Goal: Information Seeking & Learning: Learn about a topic

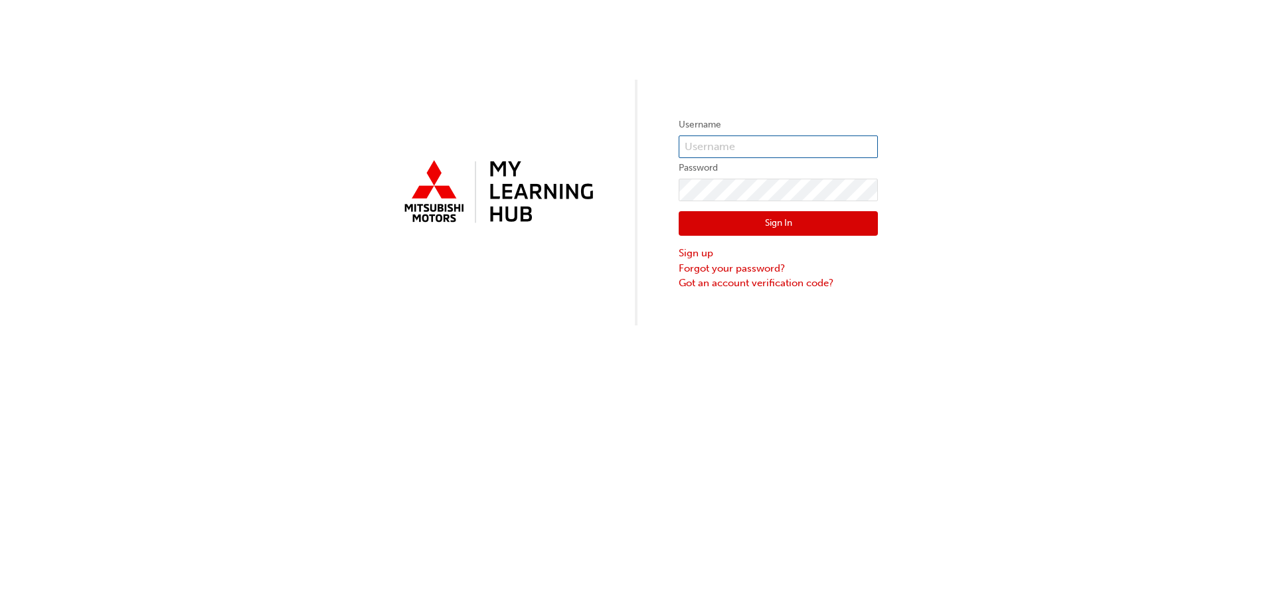
type input "lester@pacificgympie.com.au"
click at [781, 215] on button "Sign In" at bounding box center [777, 223] width 199 height 25
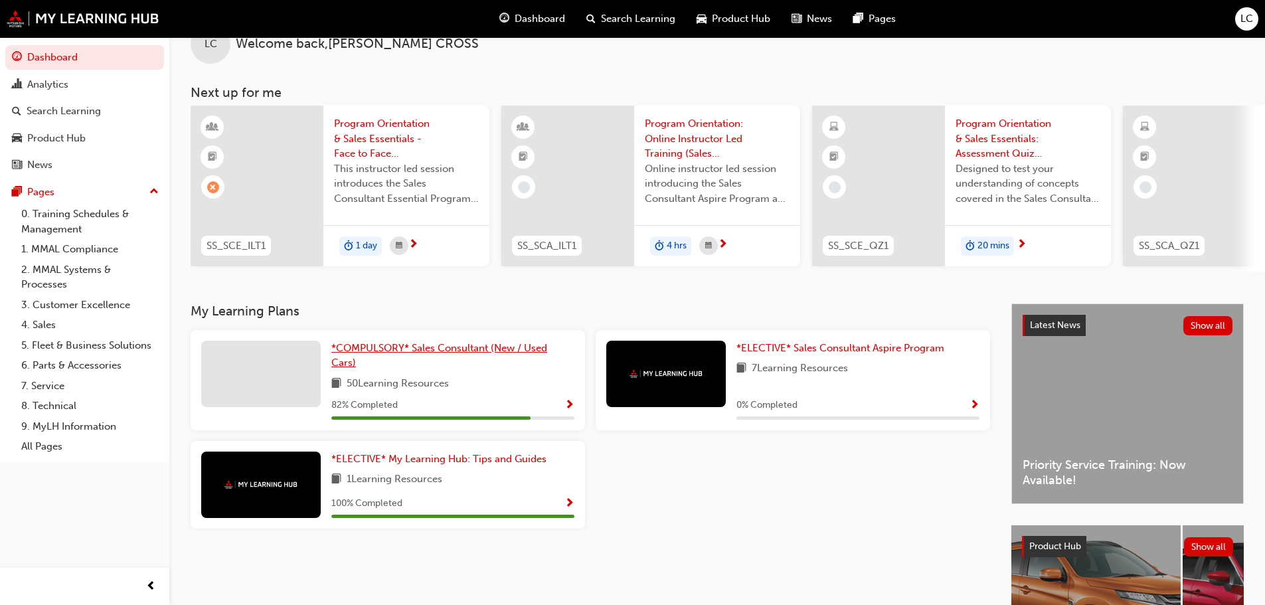
scroll to position [66, 0]
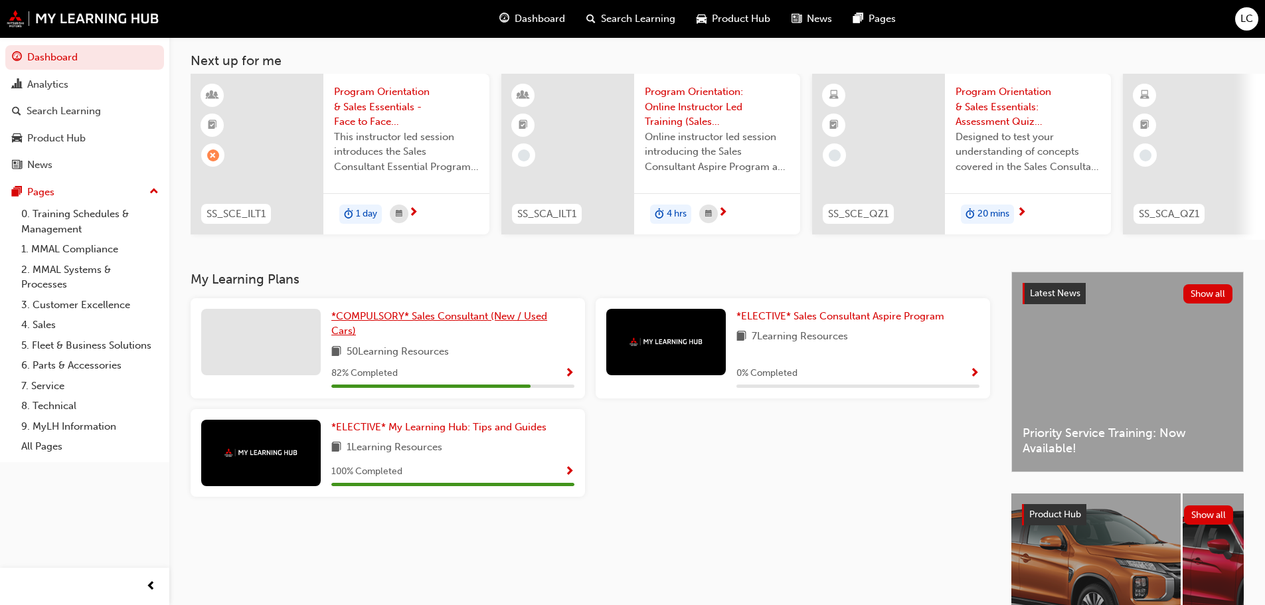
click at [410, 319] on span "*COMPULSORY* Sales Consultant (New / Used Cars)" at bounding box center [439, 323] width 216 height 27
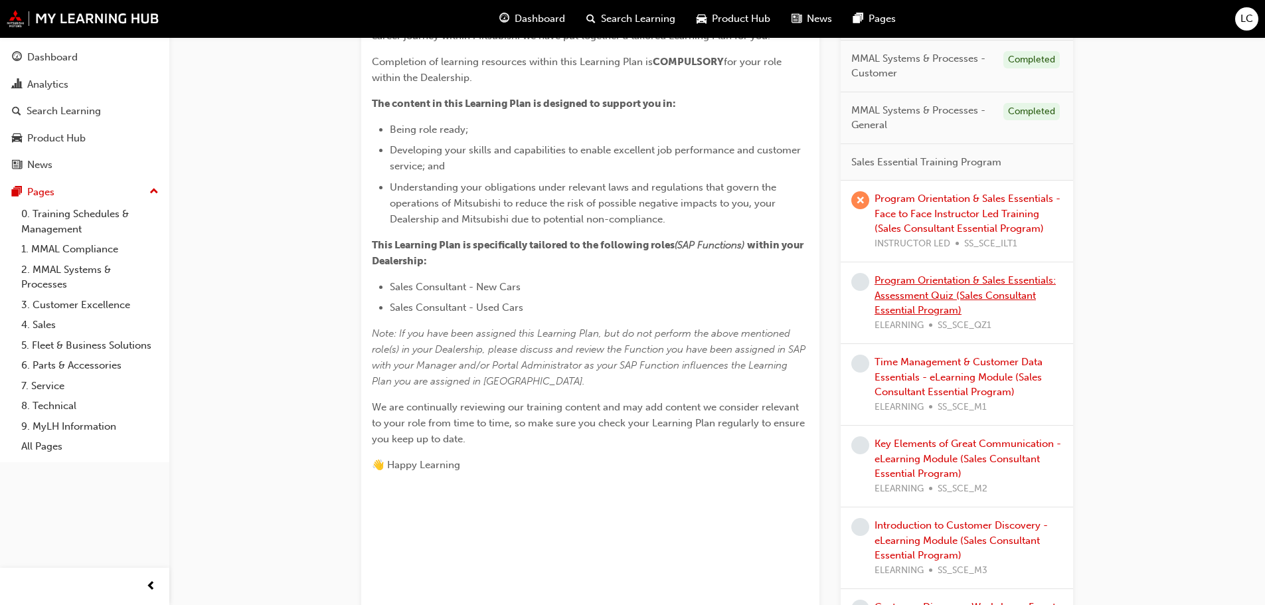
scroll to position [367, 0]
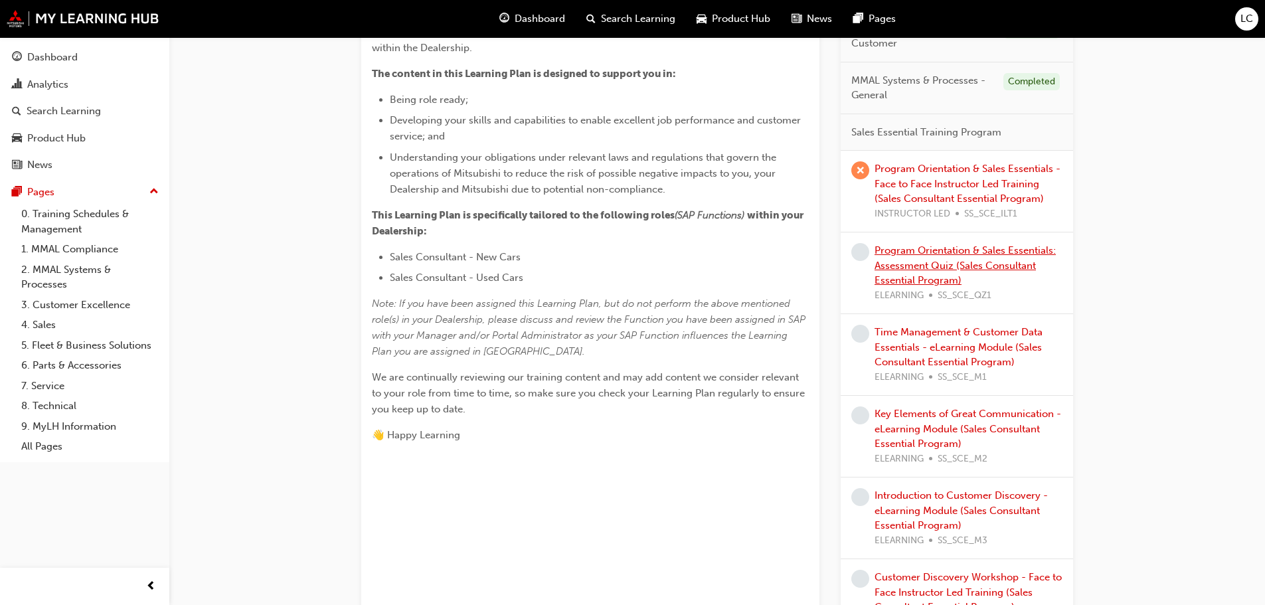
click at [924, 260] on link "Program Orientation & Sales Essentials: Assessment Quiz (Sales Consultant Essen…" at bounding box center [964, 265] width 181 height 42
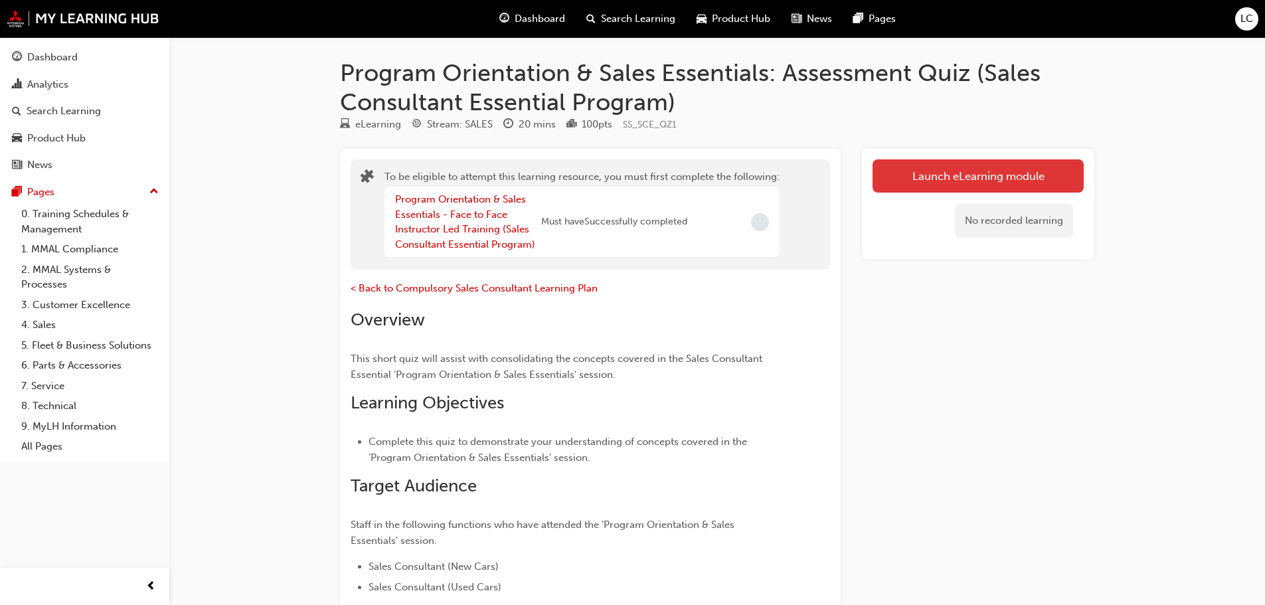
click at [971, 174] on button "Launch eLearning module" at bounding box center [977, 175] width 211 height 33
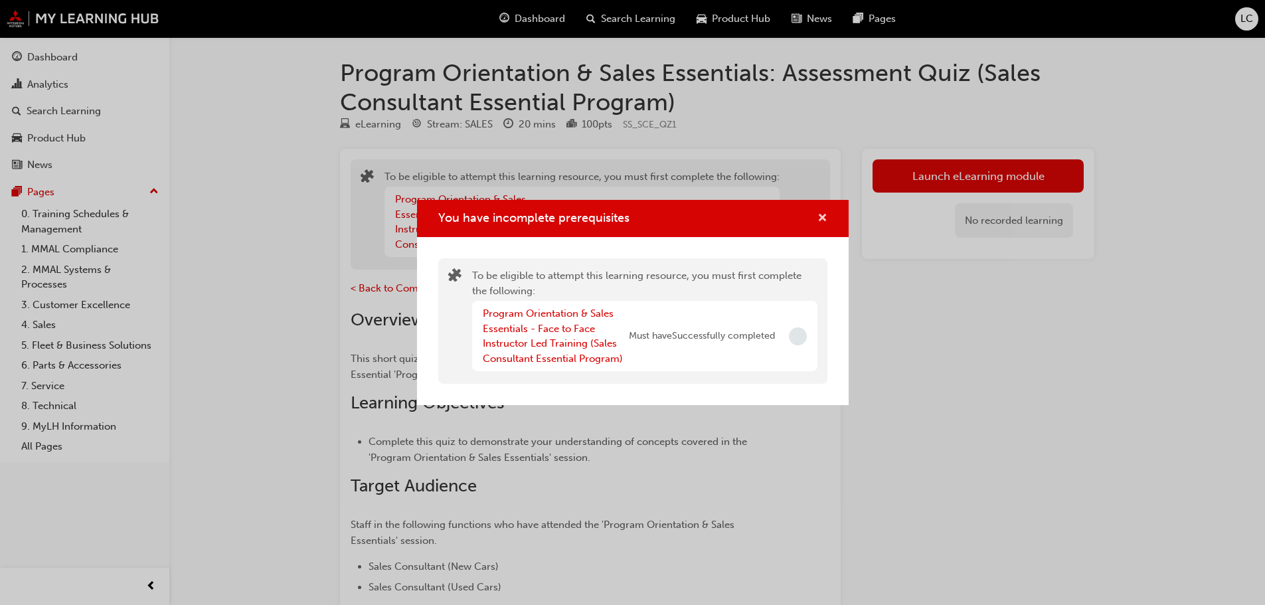
click at [822, 216] on span "cross-icon" at bounding box center [822, 219] width 10 height 12
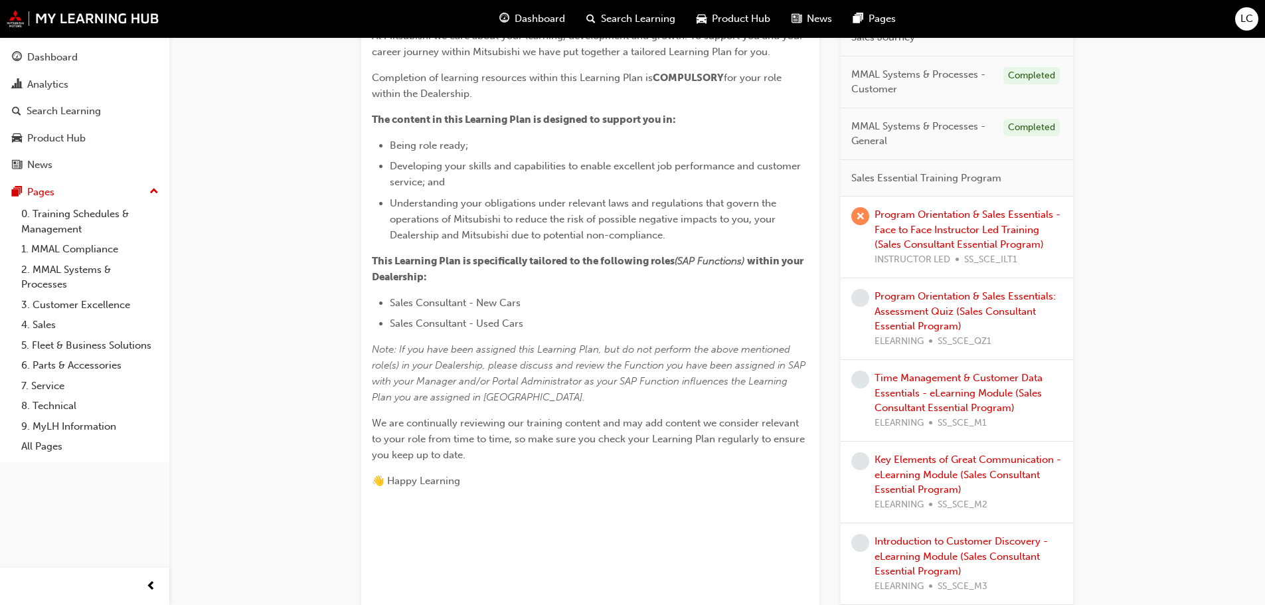
scroll to position [332, 0]
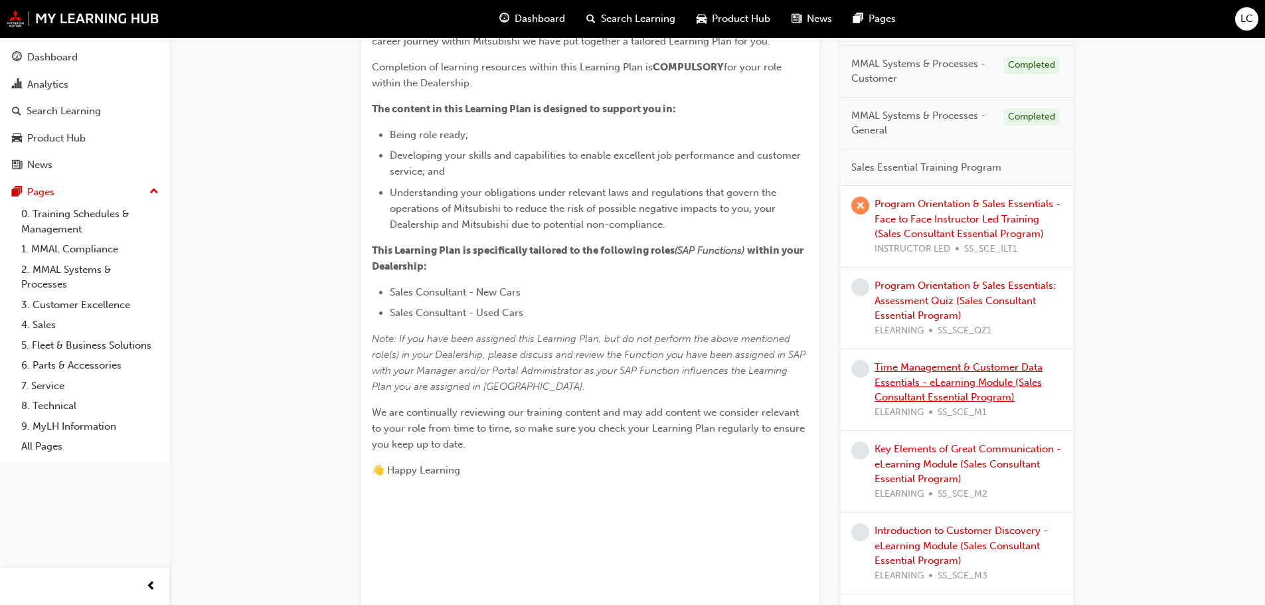
click at [919, 382] on link "Time Management & Customer Data Essentials - eLearning Module (Sales Consultant…" at bounding box center [958, 382] width 168 height 42
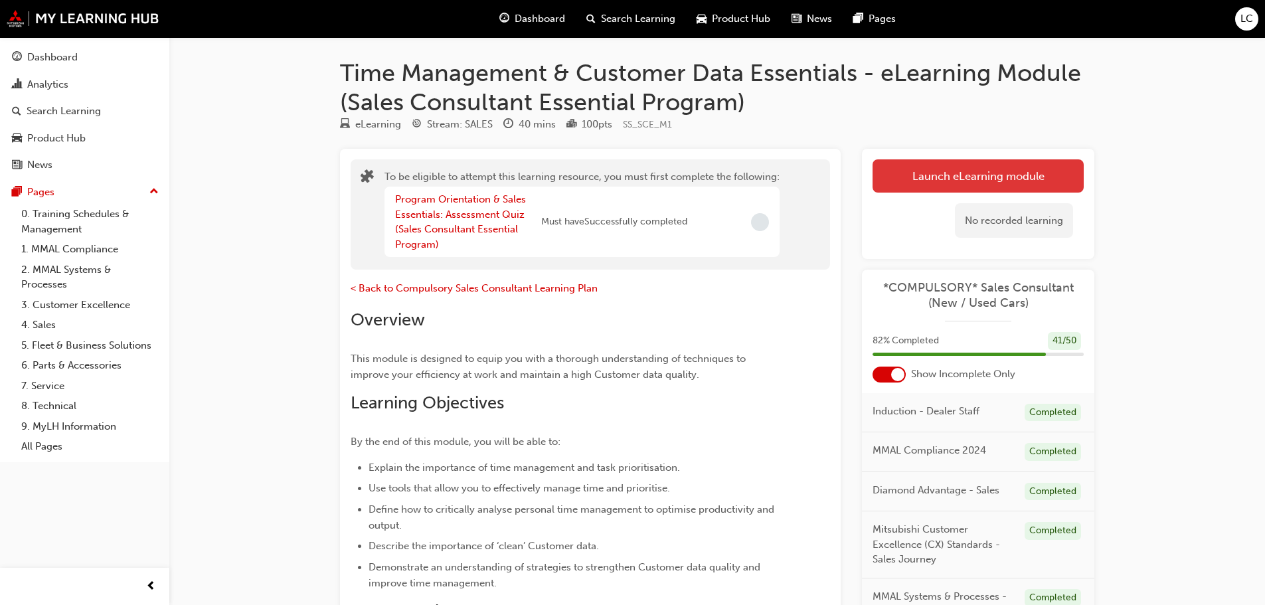
click at [969, 173] on button "Launch eLearning module" at bounding box center [977, 175] width 211 height 33
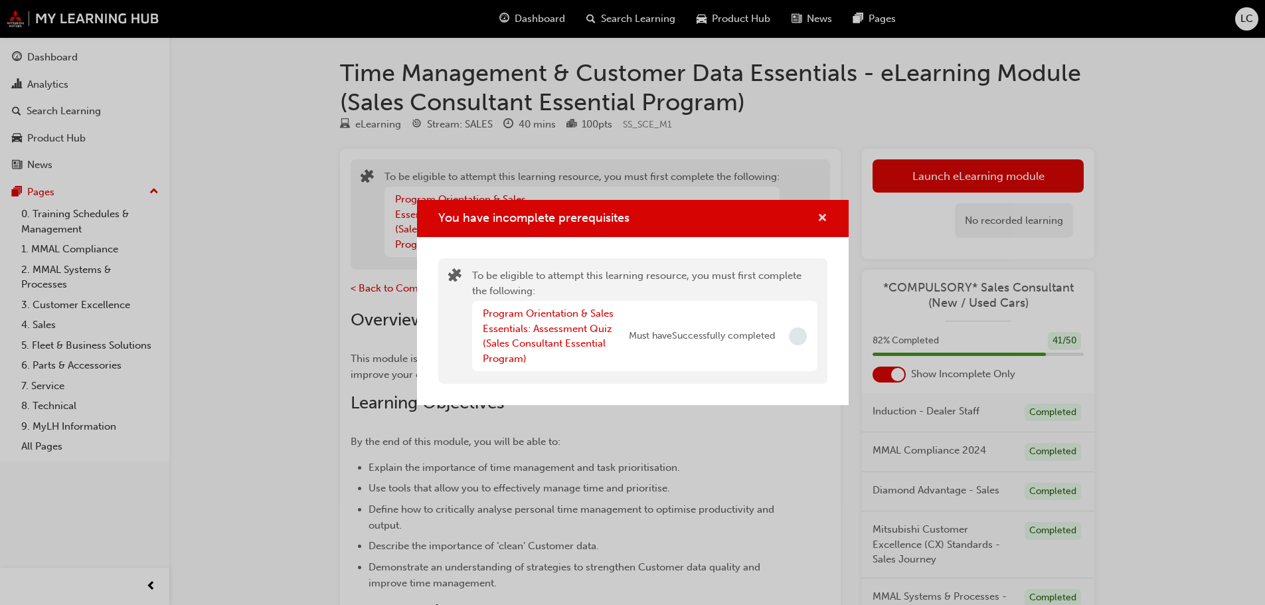
click at [823, 218] on span "cross-icon" at bounding box center [822, 219] width 10 height 12
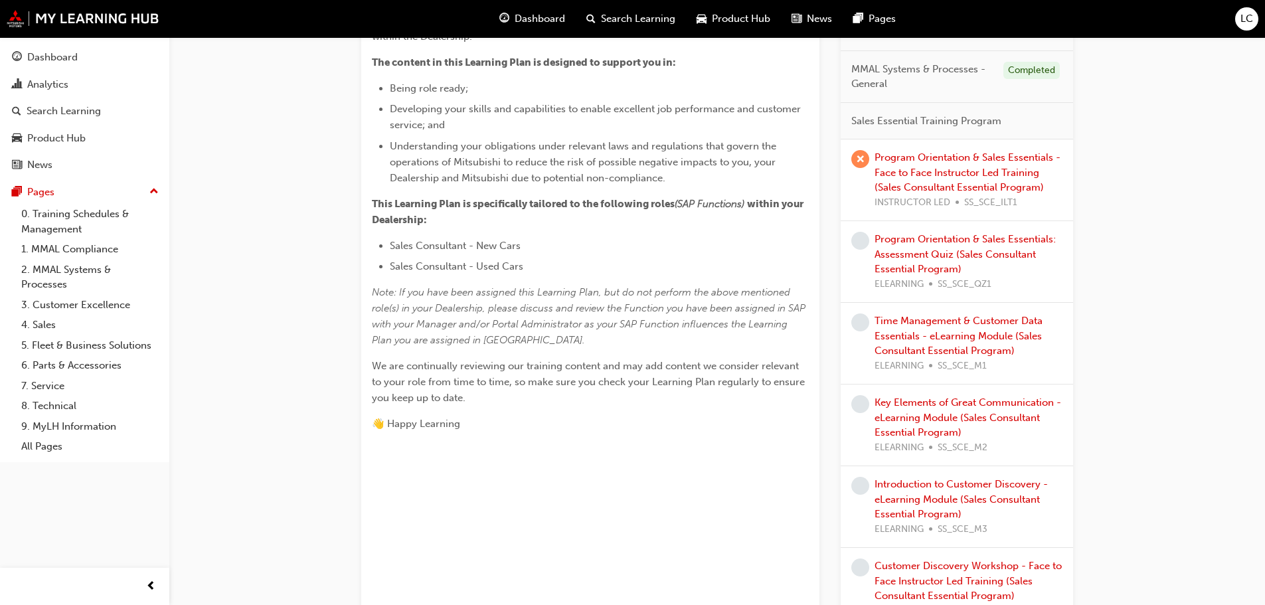
scroll to position [398, 0]
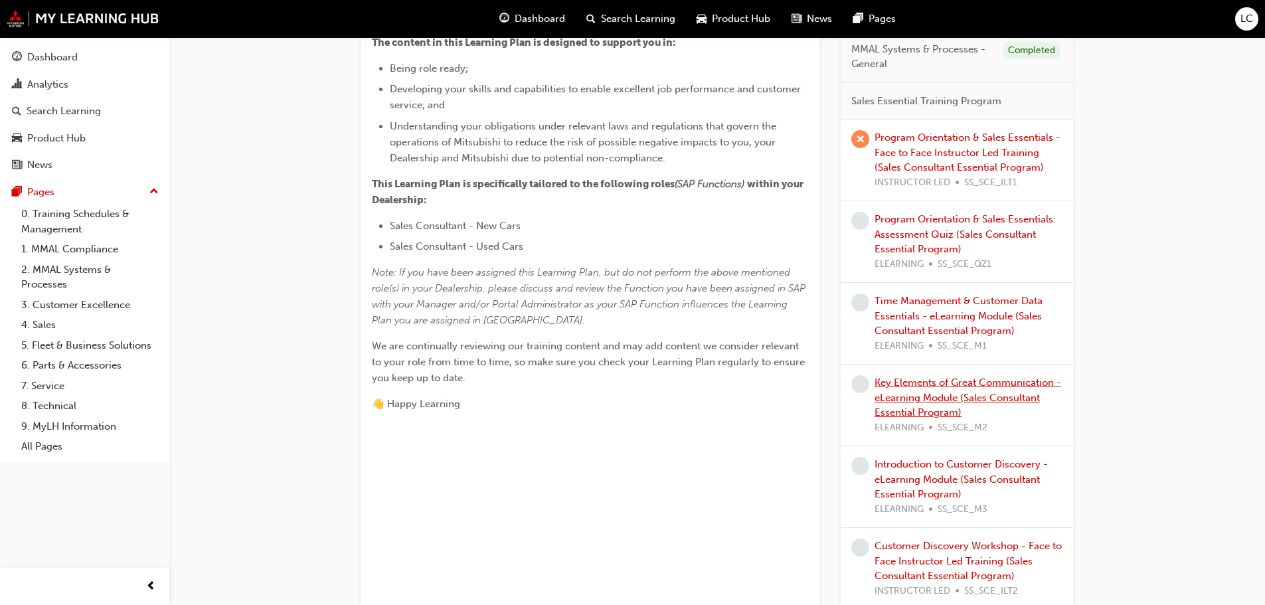
click at [925, 397] on link "Key Elements of Great Communication - eLearning Module (Sales Consultant Essent…" at bounding box center [967, 397] width 187 height 42
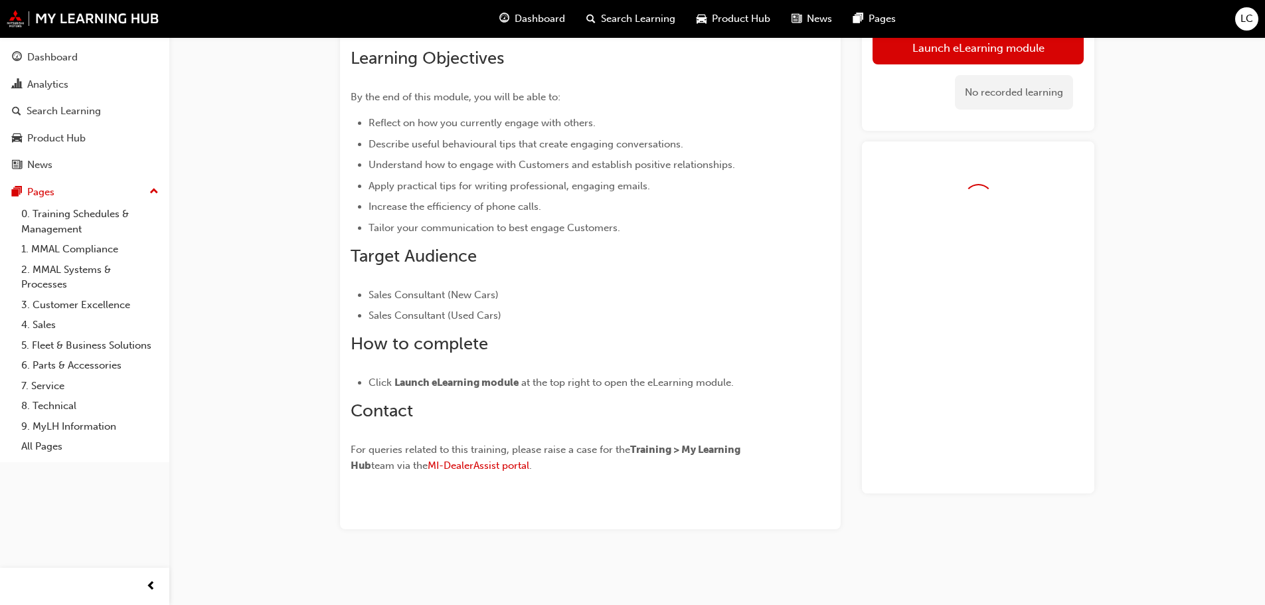
scroll to position [344, 0]
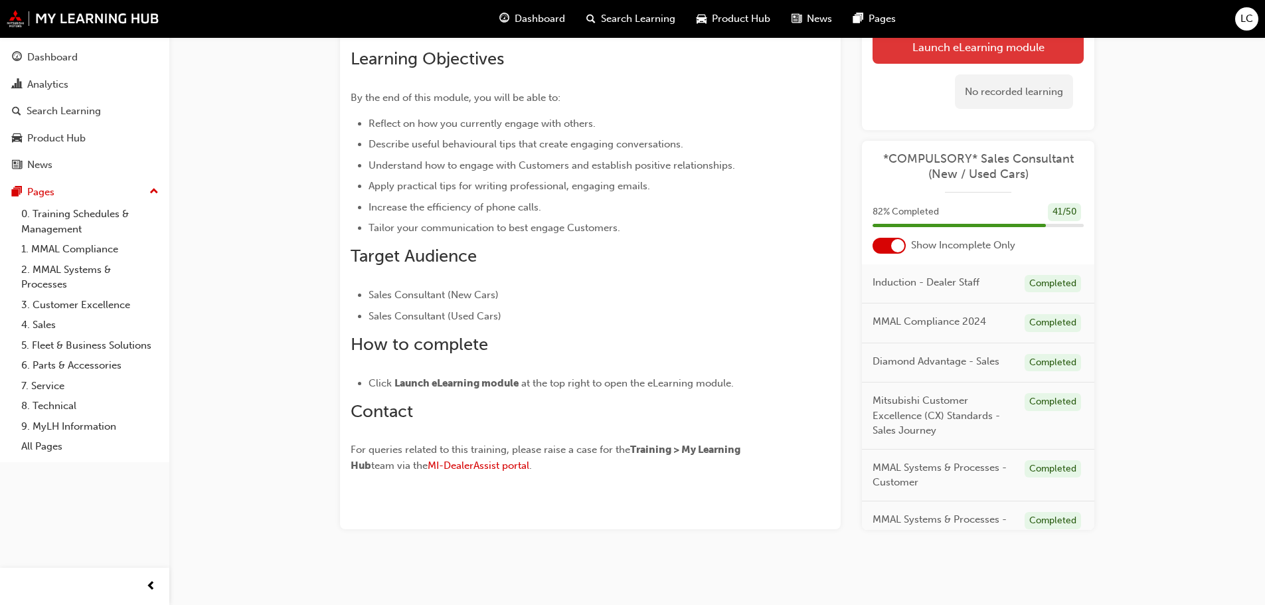
click at [961, 44] on button "Launch eLearning module" at bounding box center [977, 46] width 211 height 33
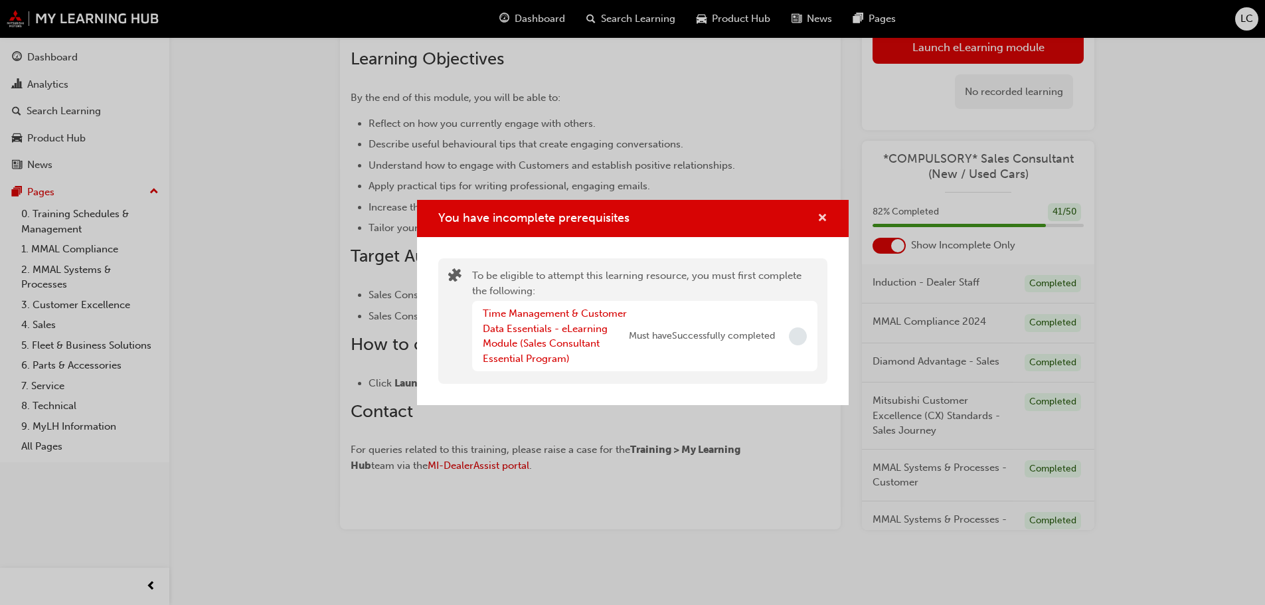
click at [821, 216] on span "cross-icon" at bounding box center [822, 219] width 10 height 12
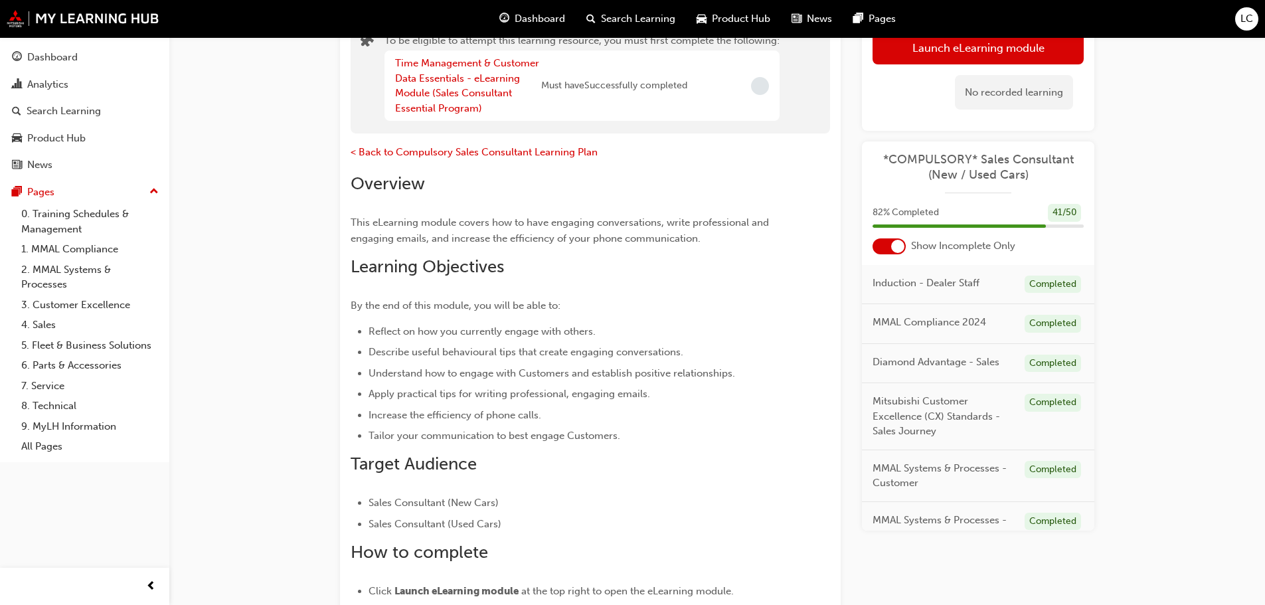
scroll to position [78, 0]
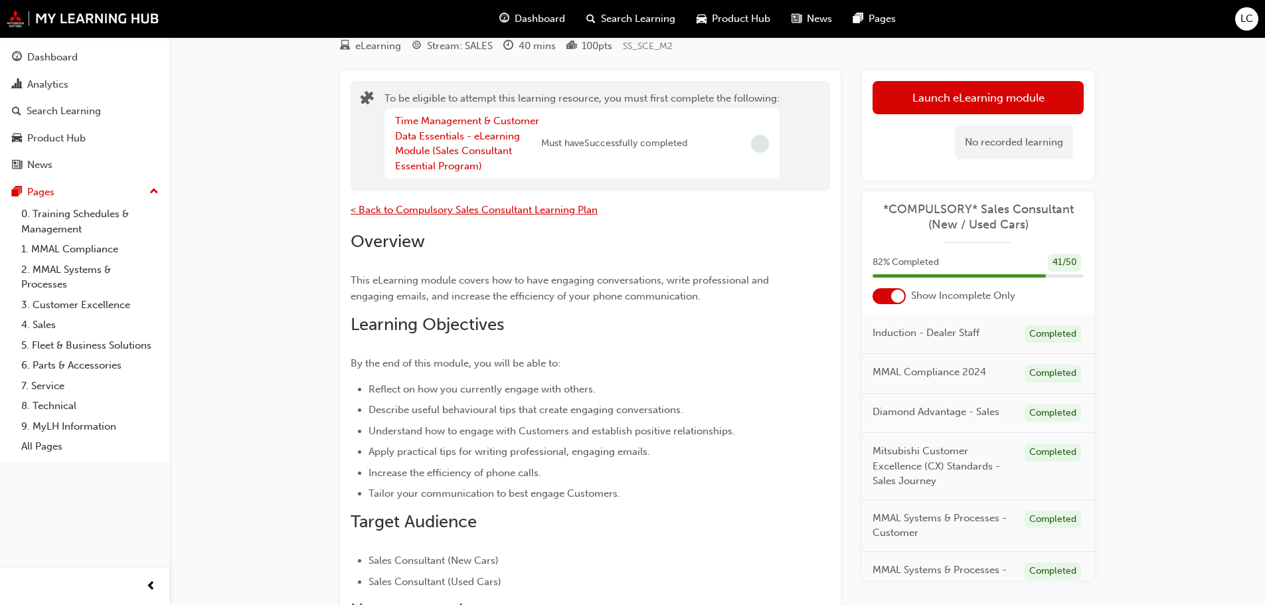
click at [503, 212] on span "< Back to Compulsory Sales Consultant Learning Plan" at bounding box center [474, 210] width 247 height 12
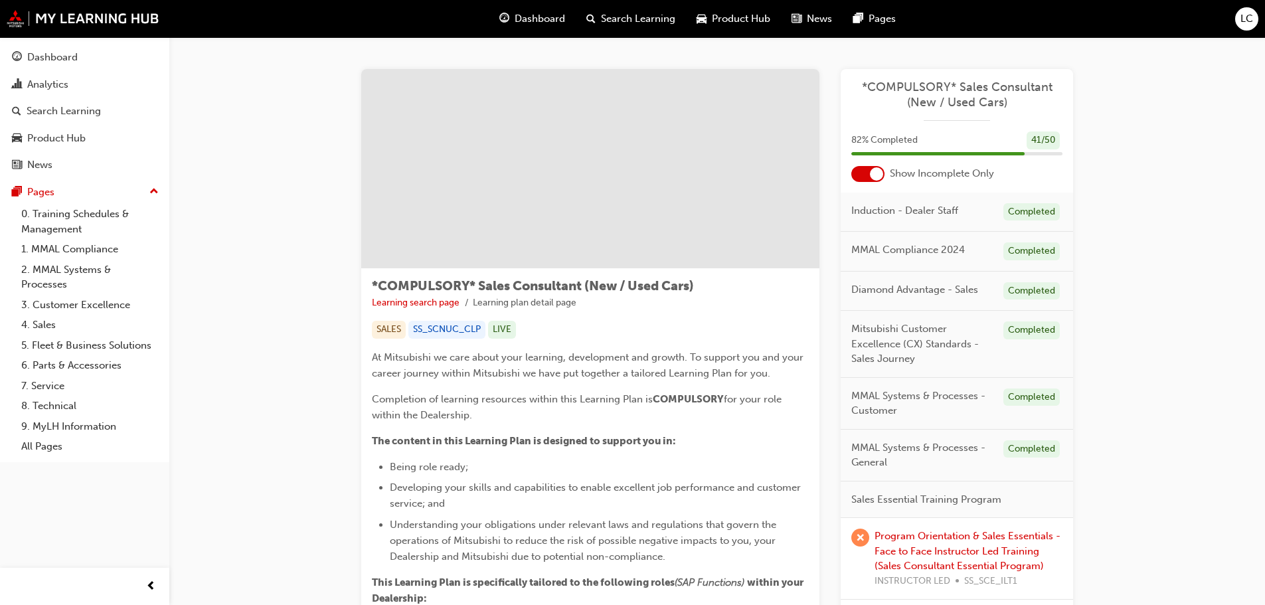
scroll to position [66, 0]
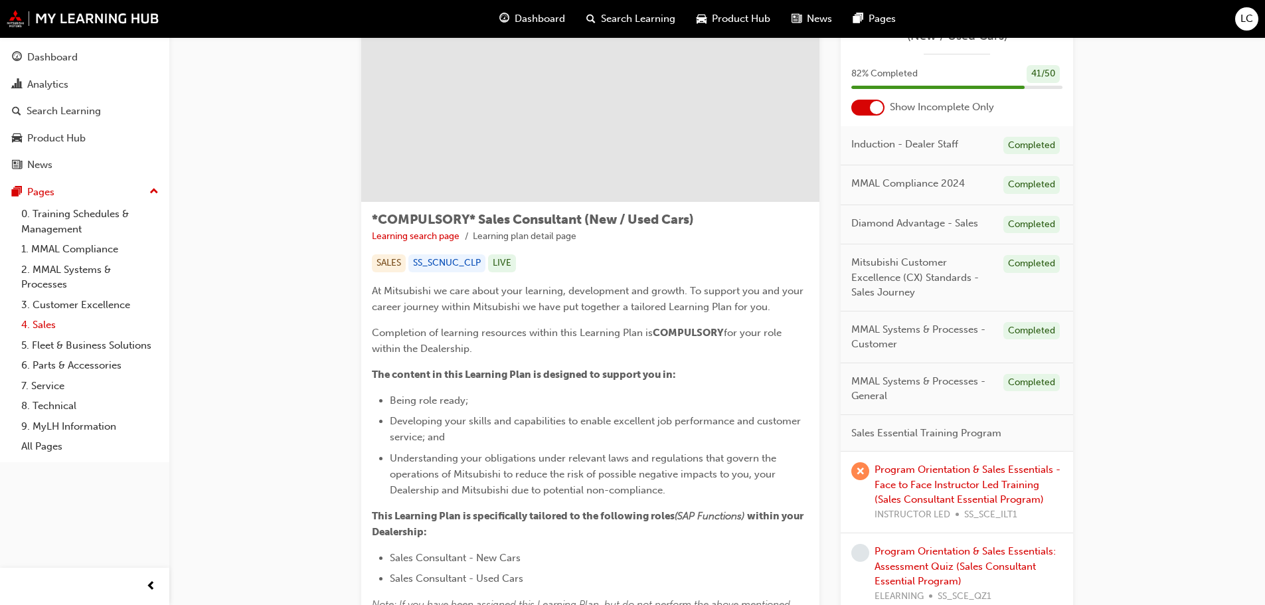
click at [42, 324] on link "4. Sales" at bounding box center [90, 325] width 148 height 21
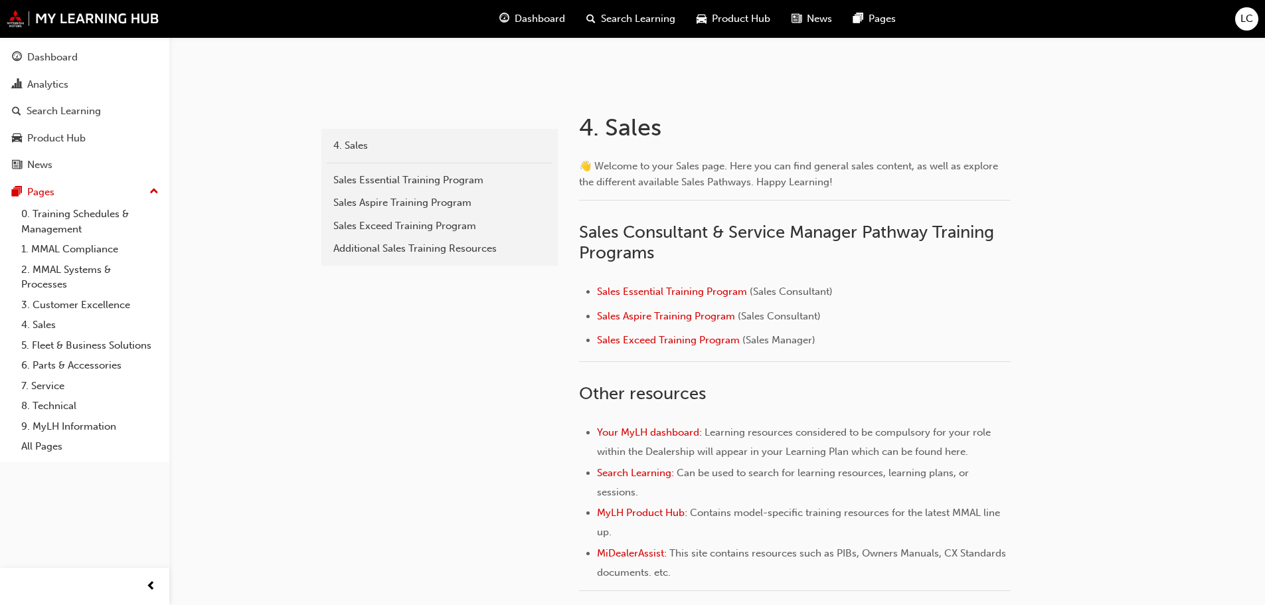
scroll to position [195, 0]
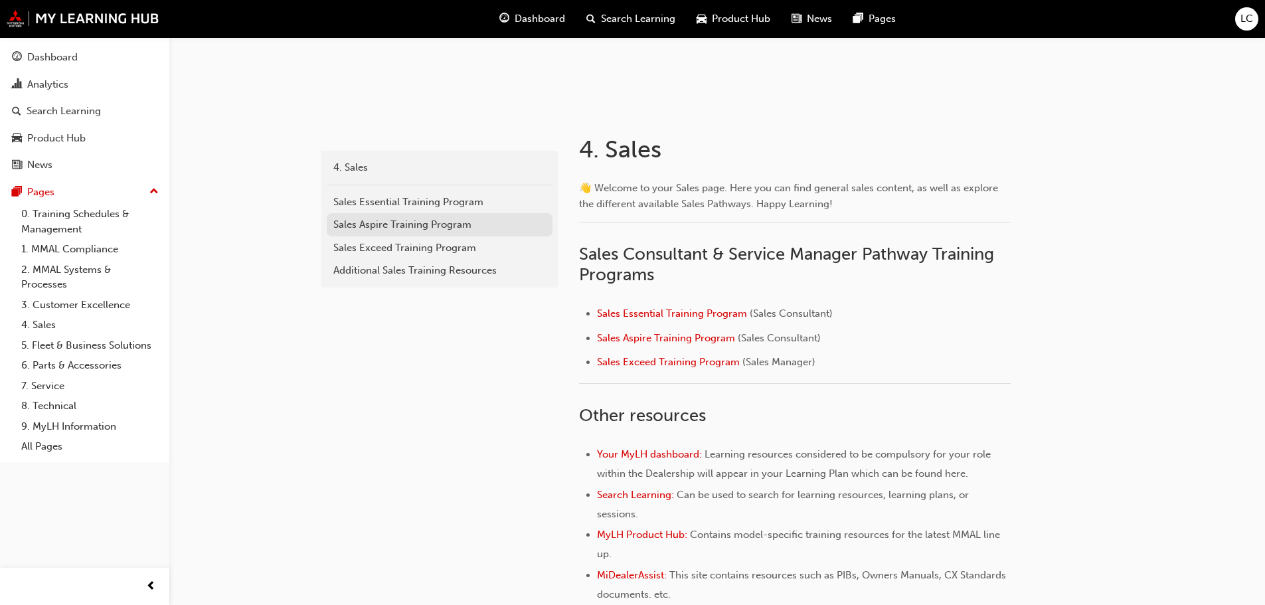
click at [404, 224] on div "Sales Aspire Training Program" at bounding box center [439, 224] width 212 height 15
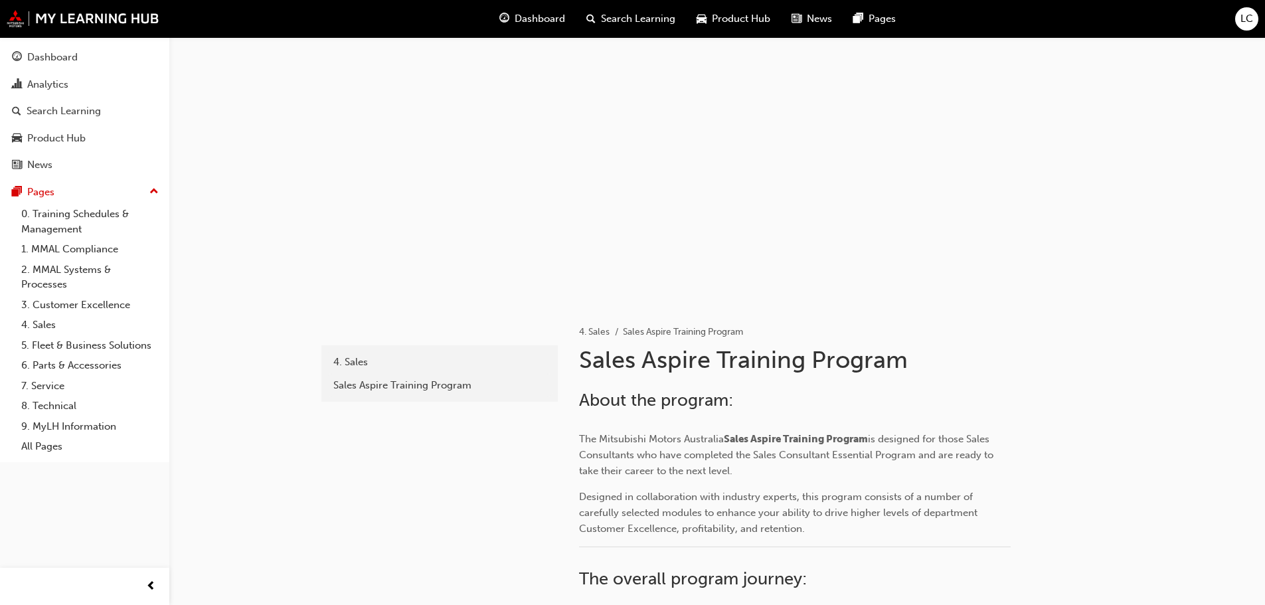
click at [472, 181] on div at bounding box center [717, 170] width 797 height 266
click at [447, 266] on div at bounding box center [717, 170] width 797 height 266
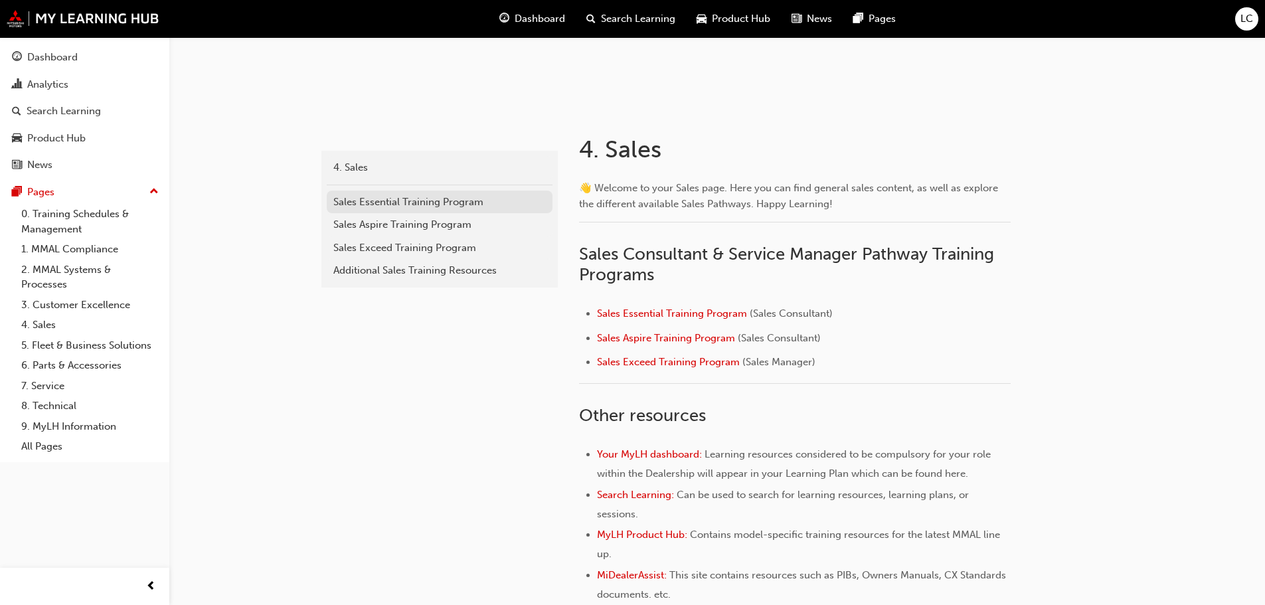
click at [409, 202] on div "Sales Essential Training Program" at bounding box center [439, 202] width 212 height 15
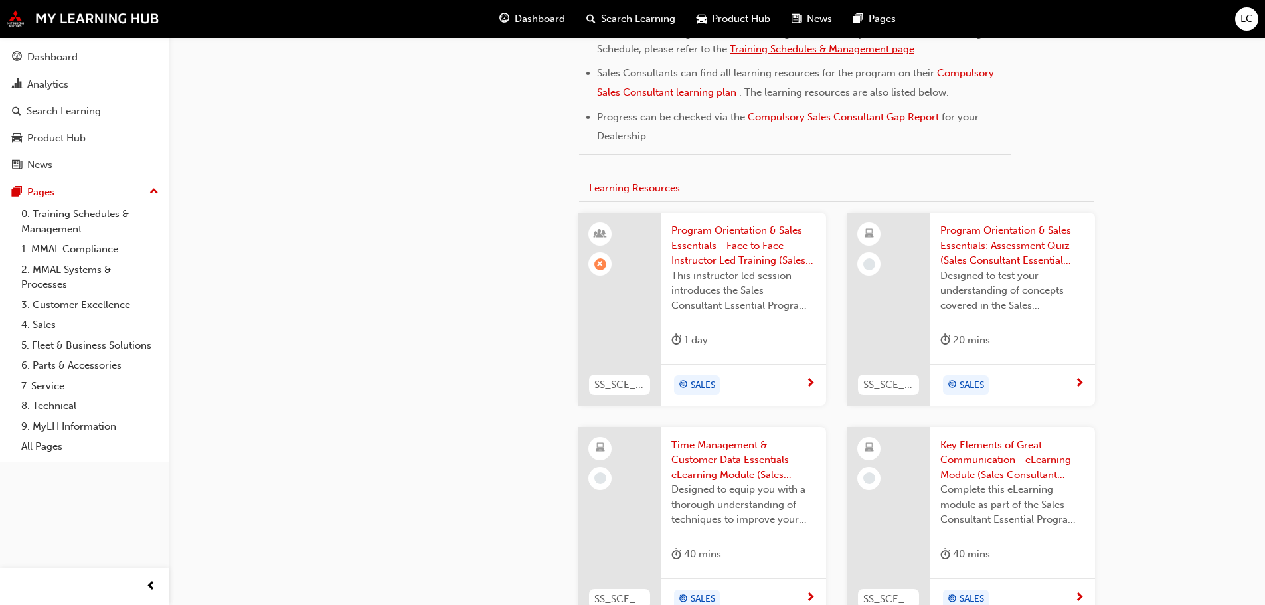
scroll to position [797, 0]
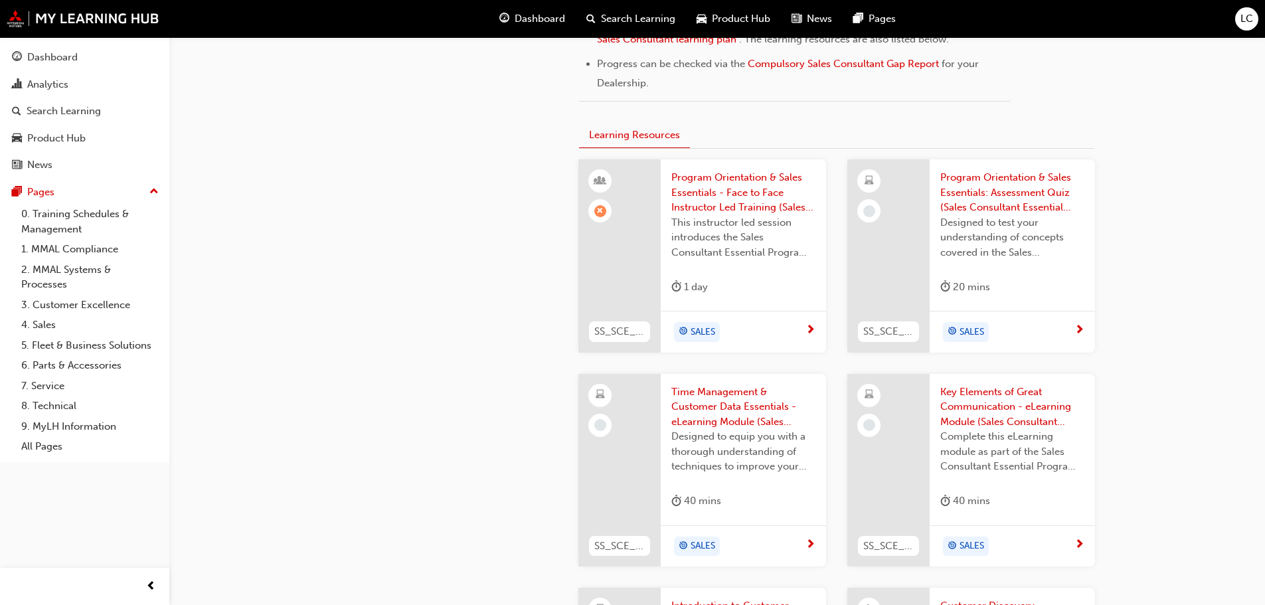
click at [986, 185] on span "Program Orientation & Sales Essentials: Assessment Quiz (Sales Consultant Essen…" at bounding box center [1012, 192] width 144 height 45
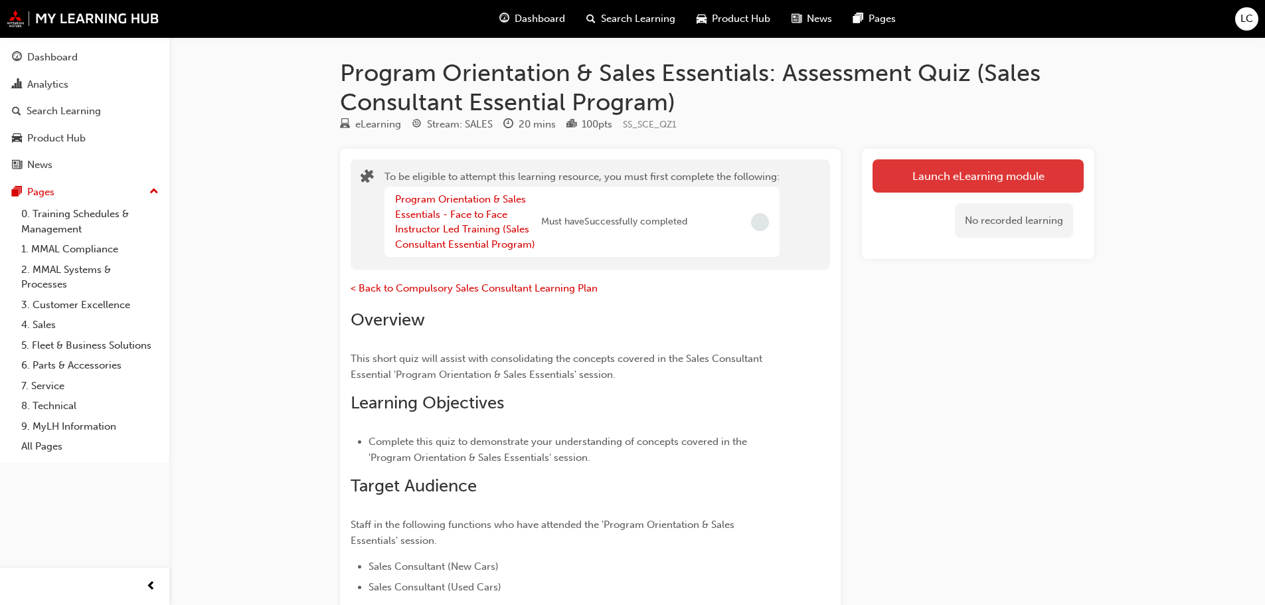
click at [959, 169] on button "Launch eLearning module" at bounding box center [977, 175] width 211 height 33
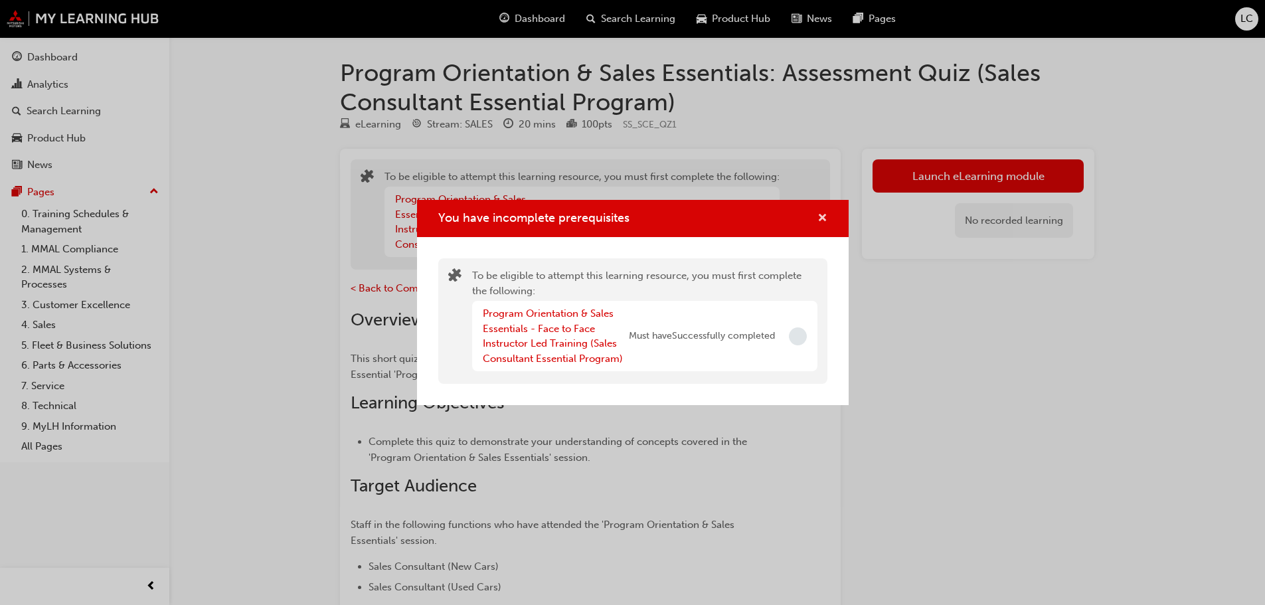
click at [821, 216] on span "cross-icon" at bounding box center [822, 219] width 10 height 12
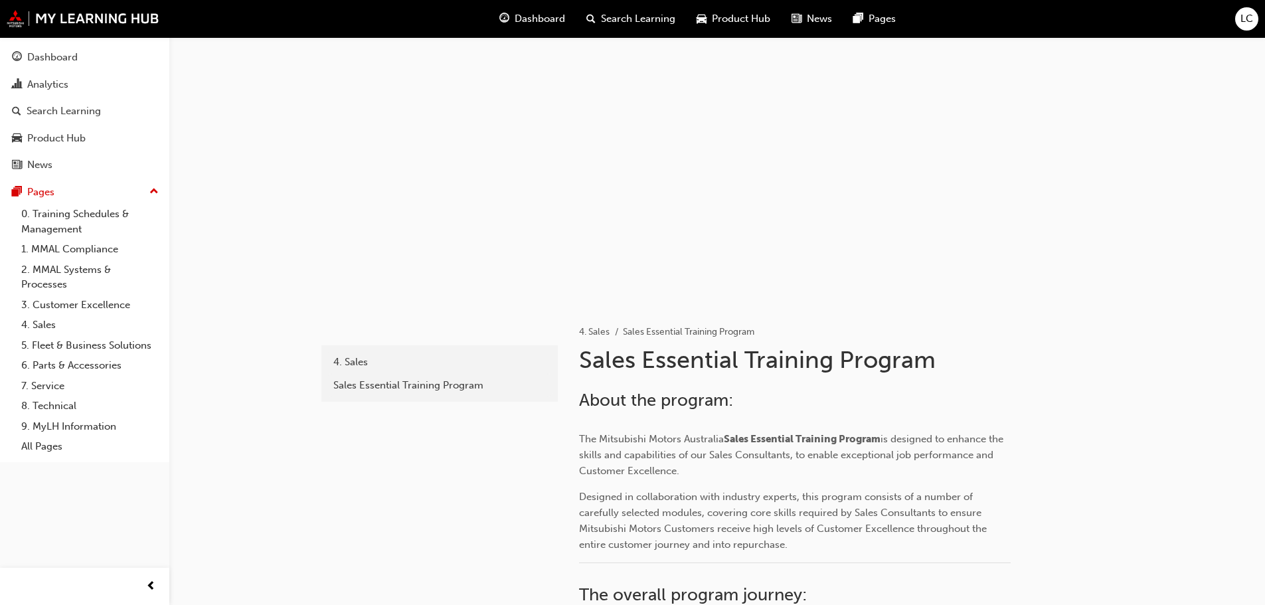
scroll to position [797, 0]
